Goal: Task Accomplishment & Management: Manage account settings

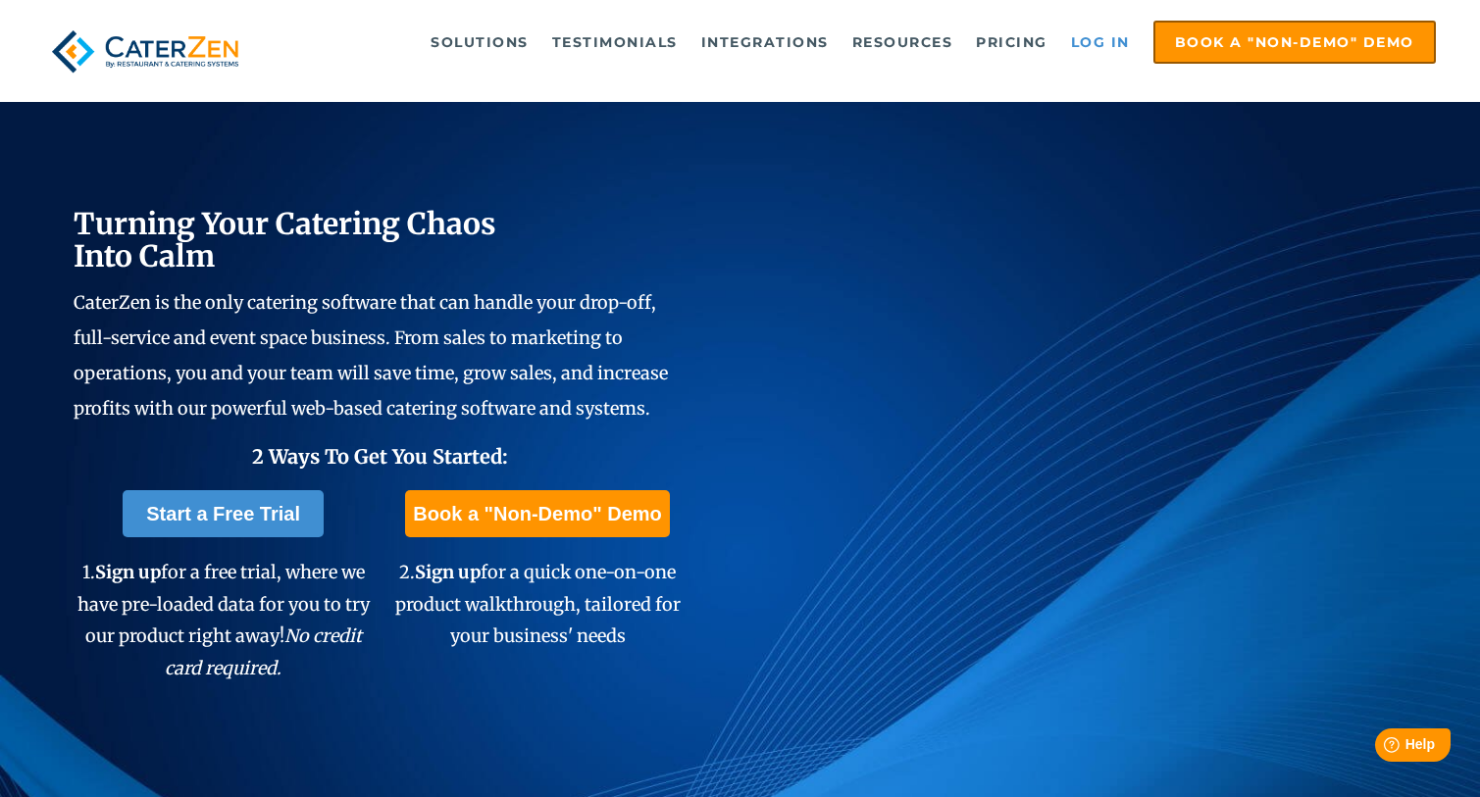
click at [1103, 30] on link "Log in" at bounding box center [1100, 42] width 78 height 39
click at [1123, 49] on link "Log in" at bounding box center [1100, 42] width 78 height 39
